Goal: Task Accomplishment & Management: Manage account settings

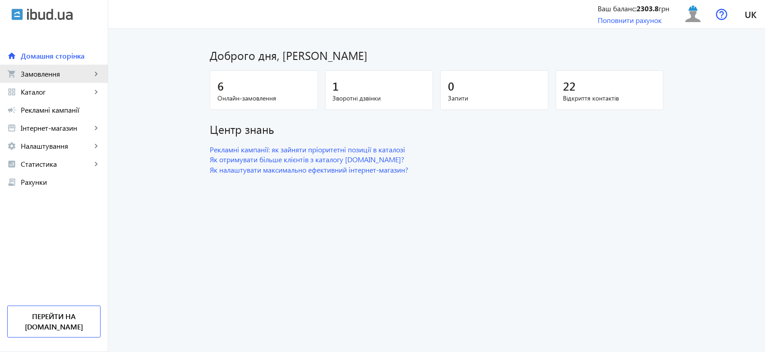
click at [77, 73] on span "Замовлення" at bounding box center [56, 73] width 71 height 9
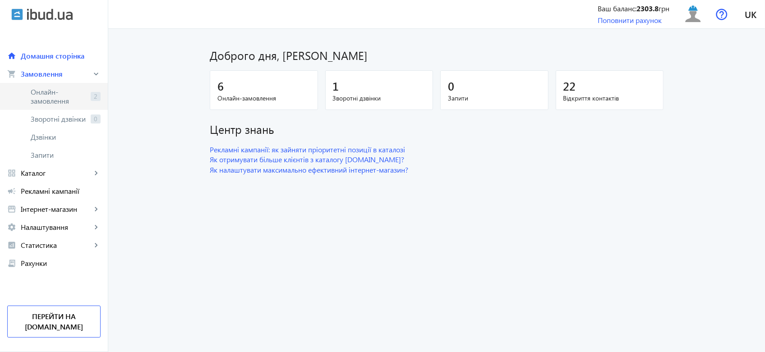
click at [84, 98] on span "Онлайн-замовлення" at bounding box center [59, 96] width 56 height 18
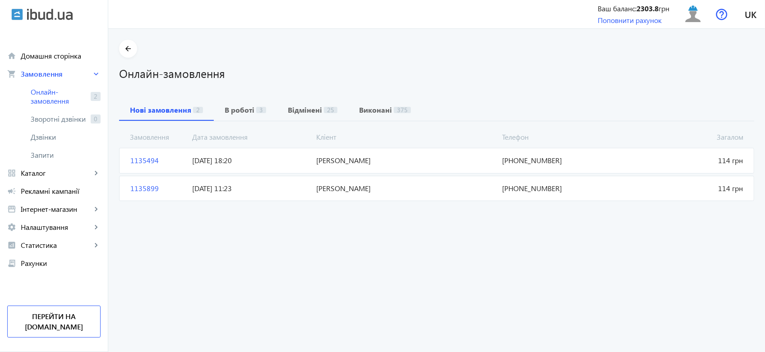
click at [407, 156] on span "[PERSON_NAME]" at bounding box center [406, 161] width 186 height 10
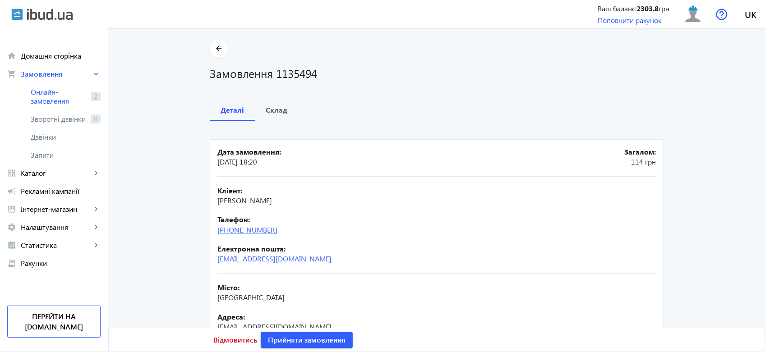
drag, startPoint x: 284, startPoint y: 233, endPoint x: 230, endPoint y: 232, distance: 53.7
click at [230, 232] on div "Телефон: [PHONE_NUMBER]" at bounding box center [436, 225] width 438 height 20
copy link "099)[PHONE_NUMBER]"
click at [304, 343] on span "Прийняти замовлення" at bounding box center [307, 340] width 78 height 10
click at [274, 107] on b "Склад" at bounding box center [277, 109] width 22 height 7
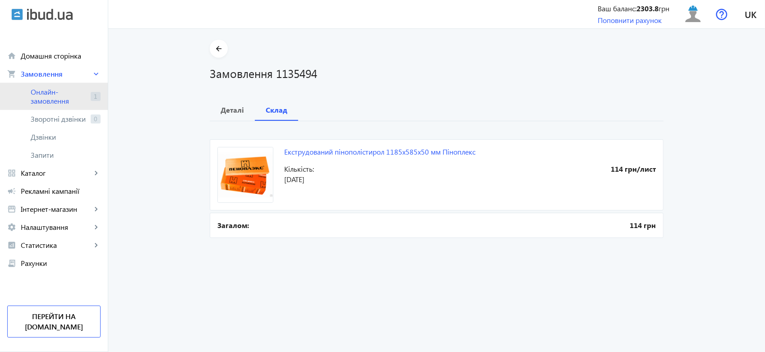
click at [80, 97] on span "Онлайн-замовлення" at bounding box center [59, 96] width 56 height 18
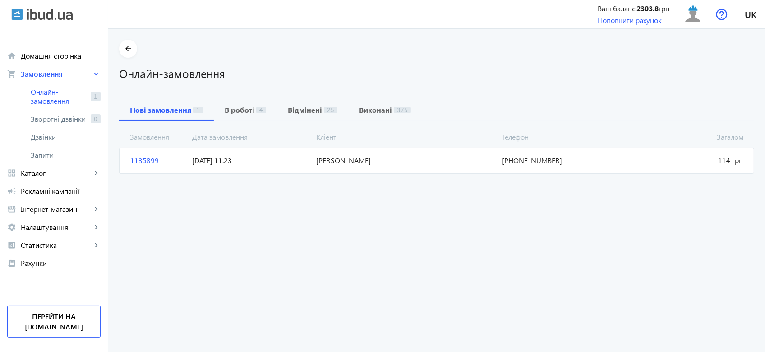
click at [428, 166] on mat-card "1135899 [PERSON_NAME] 114 грн [DATE] 11:23 [PHONE_NUMBER]" at bounding box center [436, 160] width 635 height 25
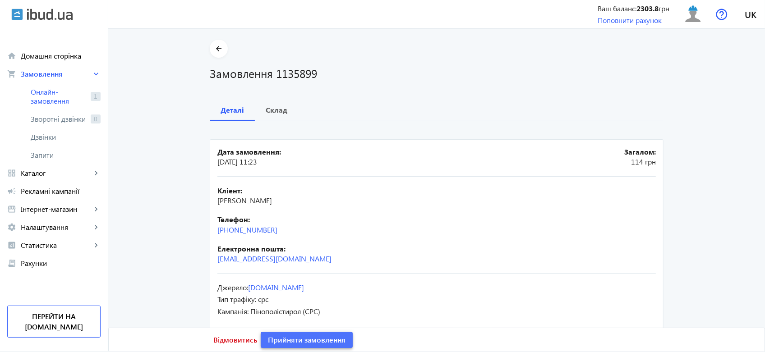
click at [330, 334] on span at bounding box center [307, 340] width 92 height 22
